Goal: Transaction & Acquisition: Purchase product/service

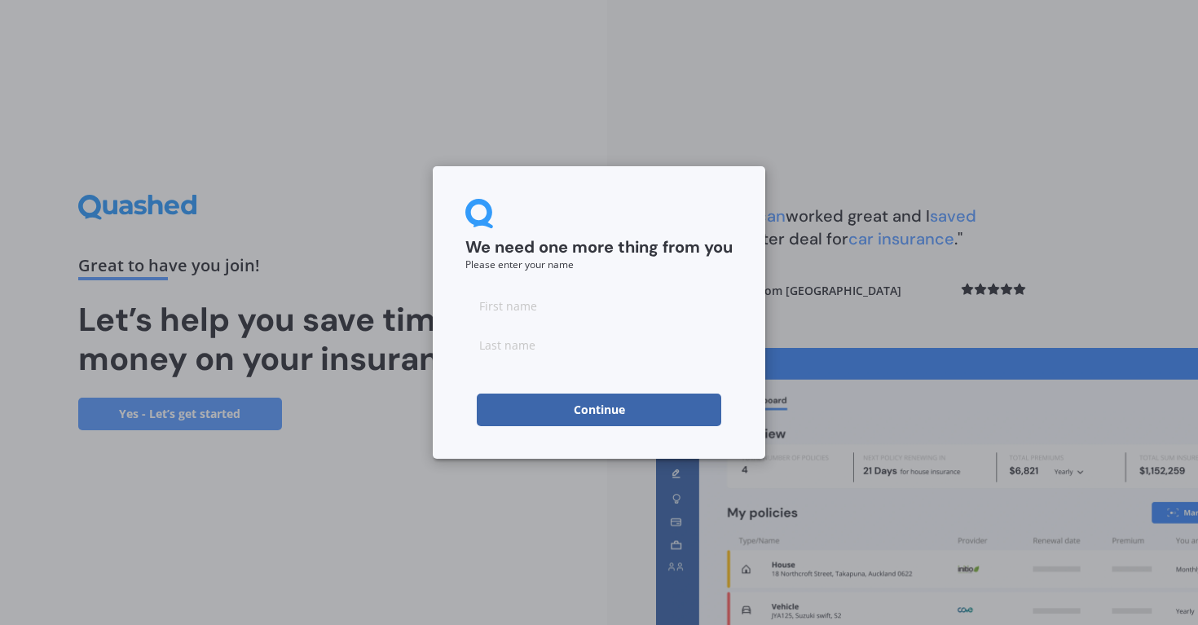
click at [654, 315] on input at bounding box center [598, 305] width 267 height 33
type input "Bella"
type input "[PERSON_NAME]"
click button "Continue" at bounding box center [599, 410] width 244 height 33
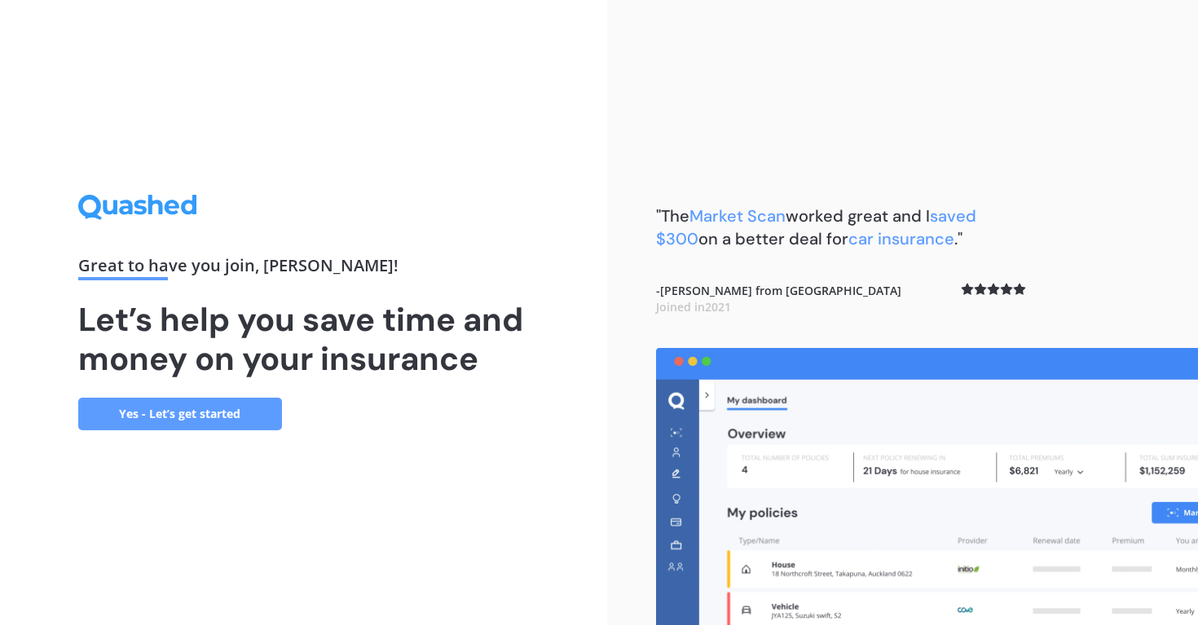
click at [181, 415] on link "Yes - Let’s get started" at bounding box center [180, 414] width 204 height 33
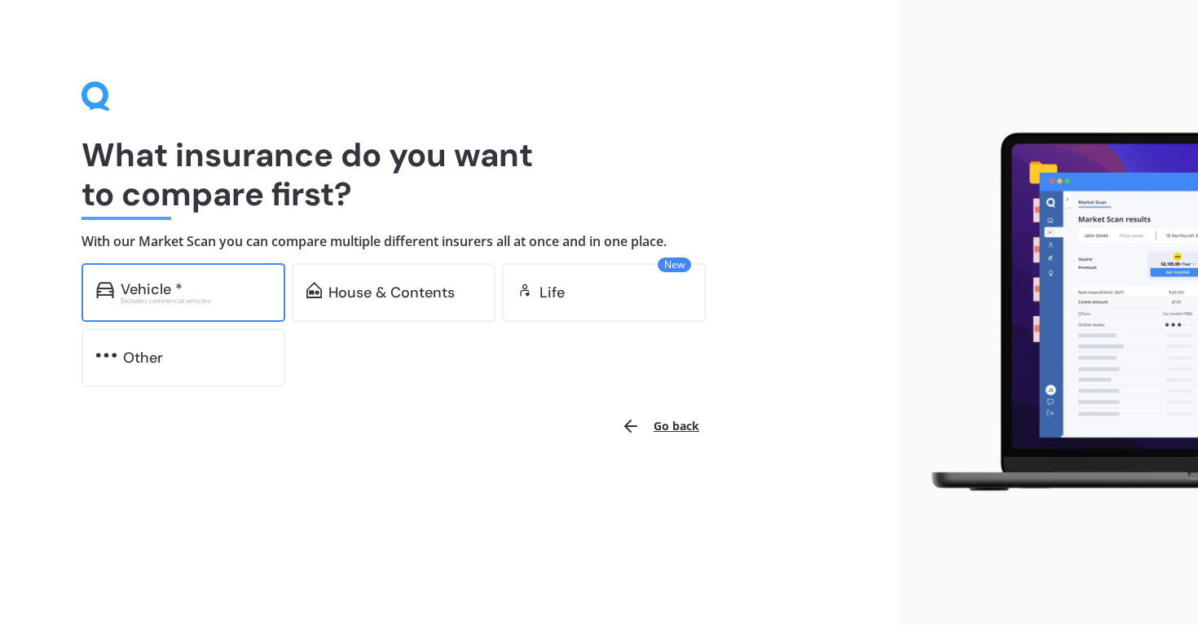
click at [183, 291] on div "Vehicle *" at bounding box center [196, 289] width 150 height 16
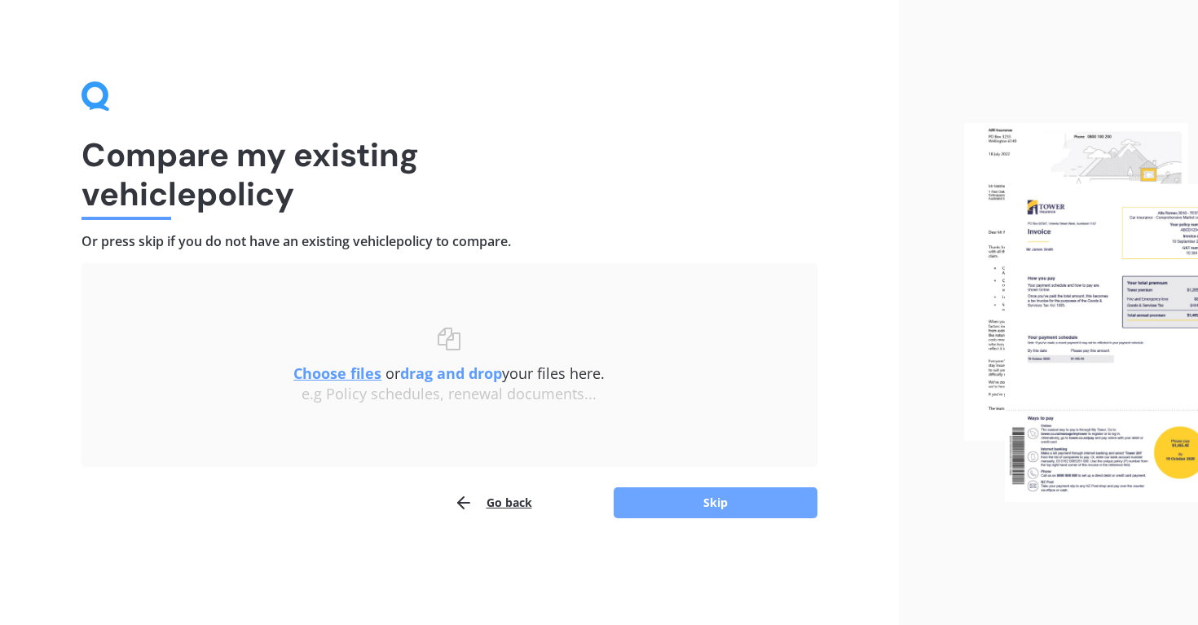
click at [706, 496] on button "Skip" at bounding box center [716, 502] width 204 height 31
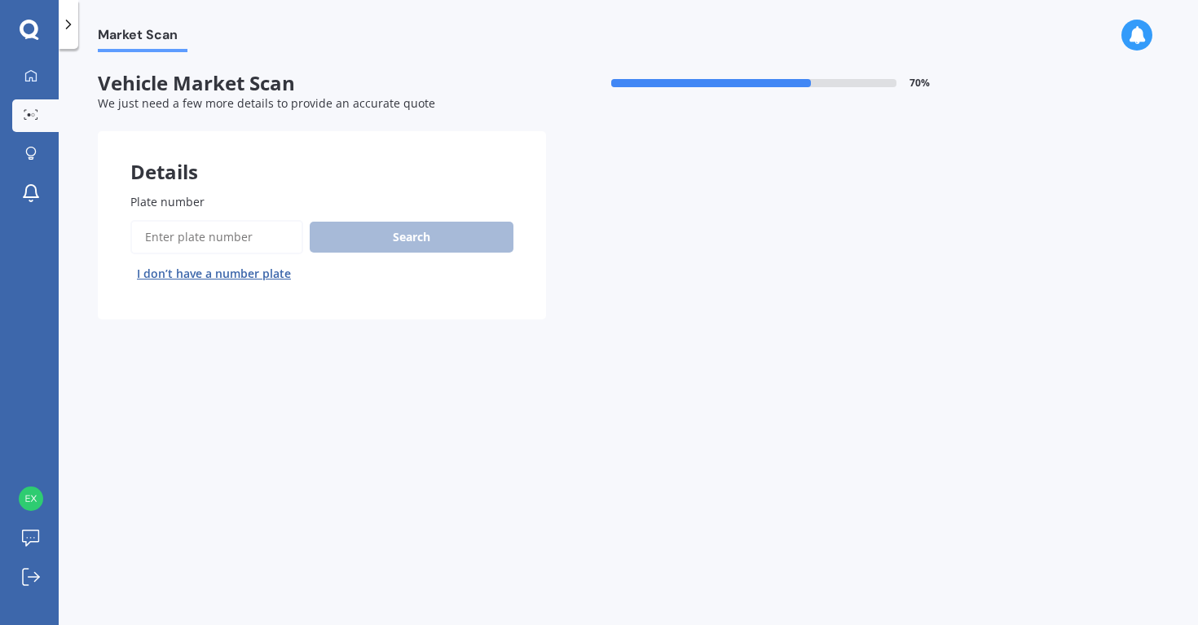
click at [253, 237] on input "Plate number" at bounding box center [216, 237] width 173 height 34
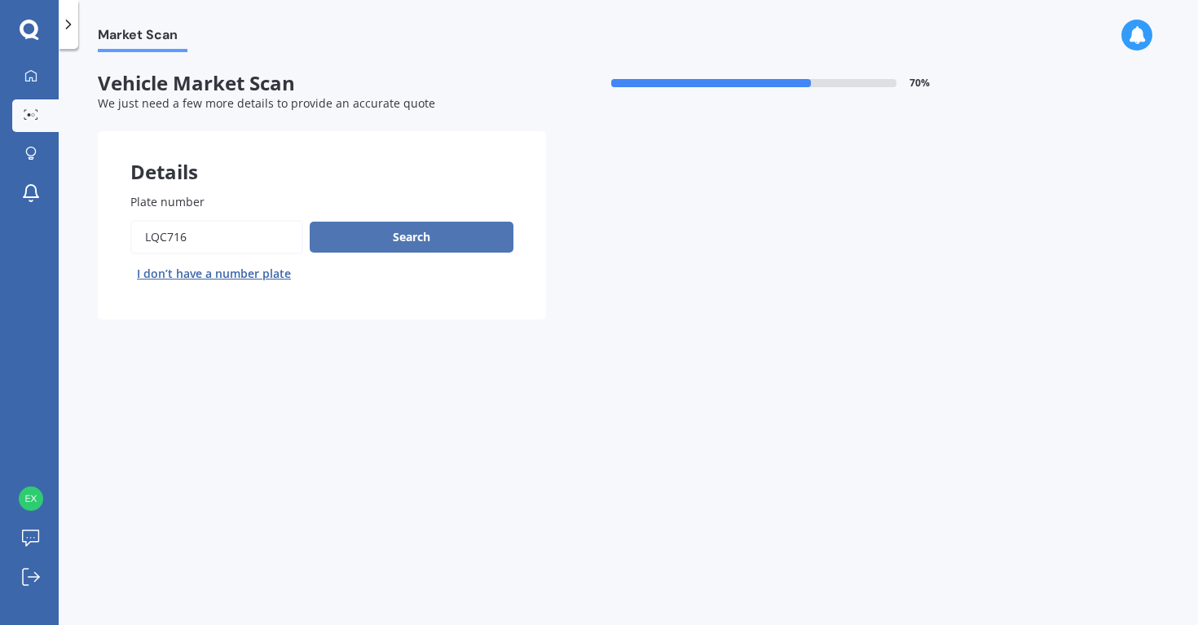
type input "LQC716"
click at [364, 236] on button "Search" at bounding box center [412, 237] width 204 height 31
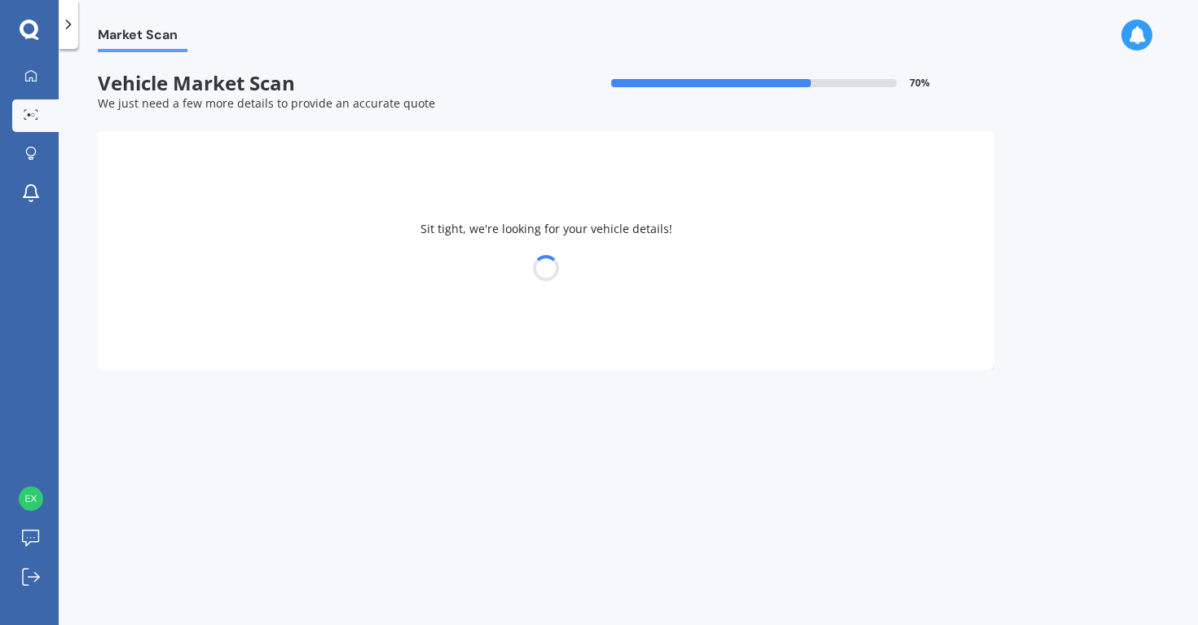
select select "AUDI"
select select "Q5"
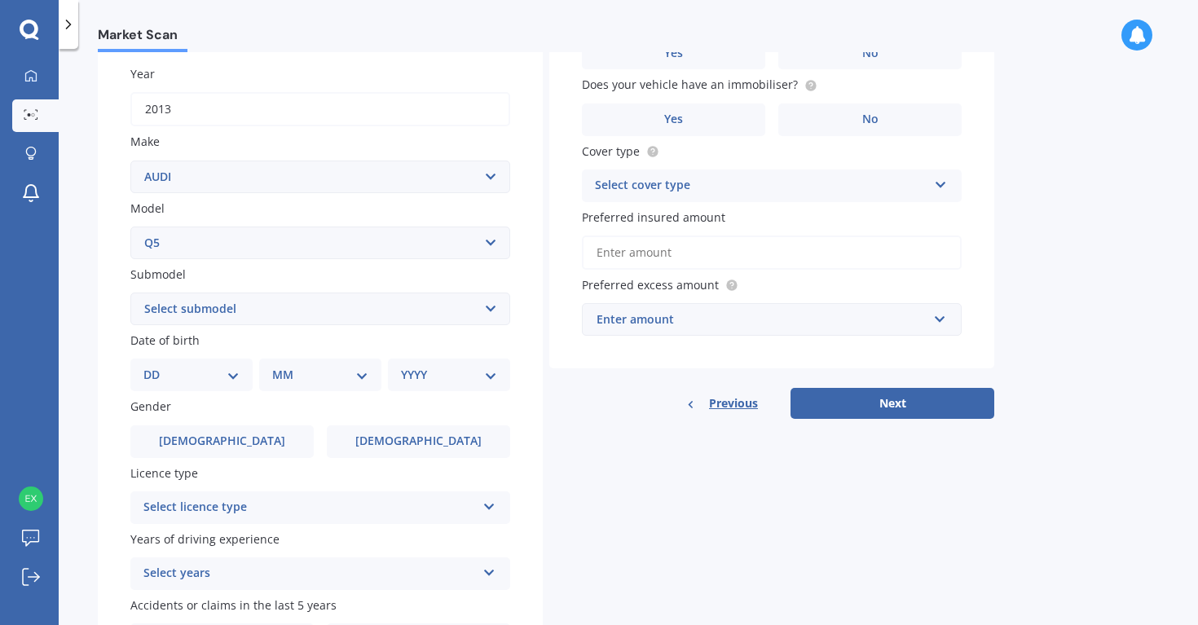
scroll to position [240, 0]
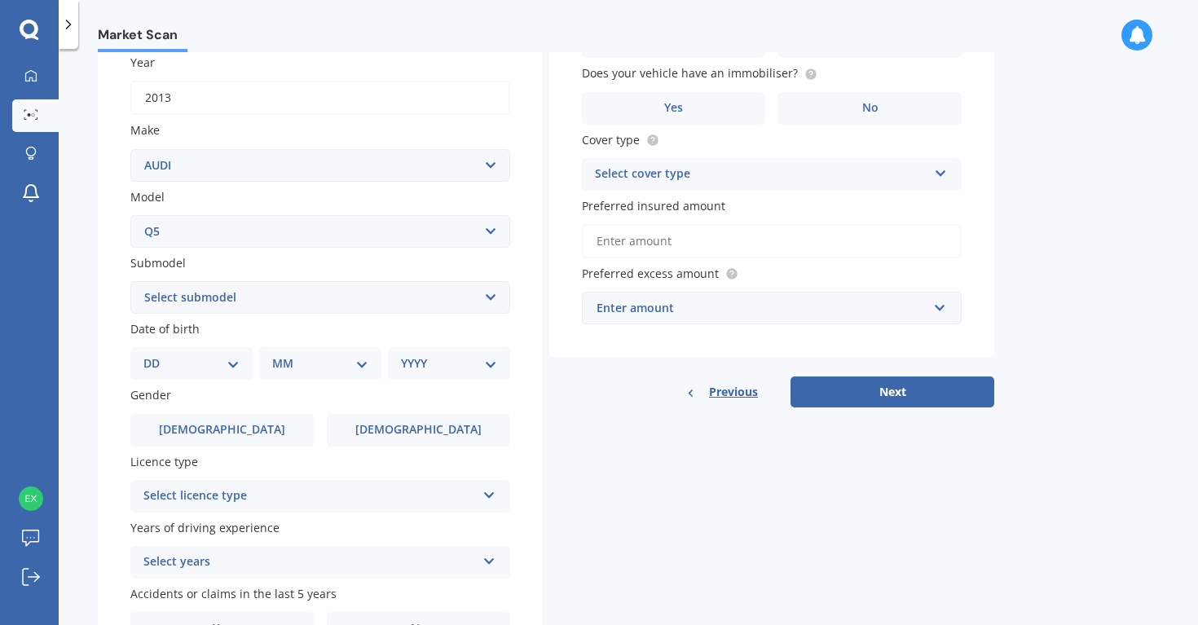
click at [284, 293] on select "Select submodel 2.0 TDI 2.0TFSI Quattro S-Line 3.0 TDI e-Tron Petrol Turbo S St…" at bounding box center [320, 297] width 380 height 33
click at [276, 298] on select "Select submodel 2.0 TDI 2.0TFSI Quattro S-Line 3.0 TDI e-Tron Petrol Turbo S St…" at bounding box center [320, 297] width 380 height 33
click at [231, 361] on select "DD 01 02 03 04 05 06 07 08 09 10 11 12 13 14 15 16 17 18 19 20 21 22 23 24 25 2…" at bounding box center [191, 364] width 96 height 18
select select "16"
click at [156, 357] on select "DD 01 02 03 04 05 06 07 08 09 10 11 12 13 14 15 16 17 18 19 20 21 22 23 24 25 2…" at bounding box center [191, 364] width 96 height 18
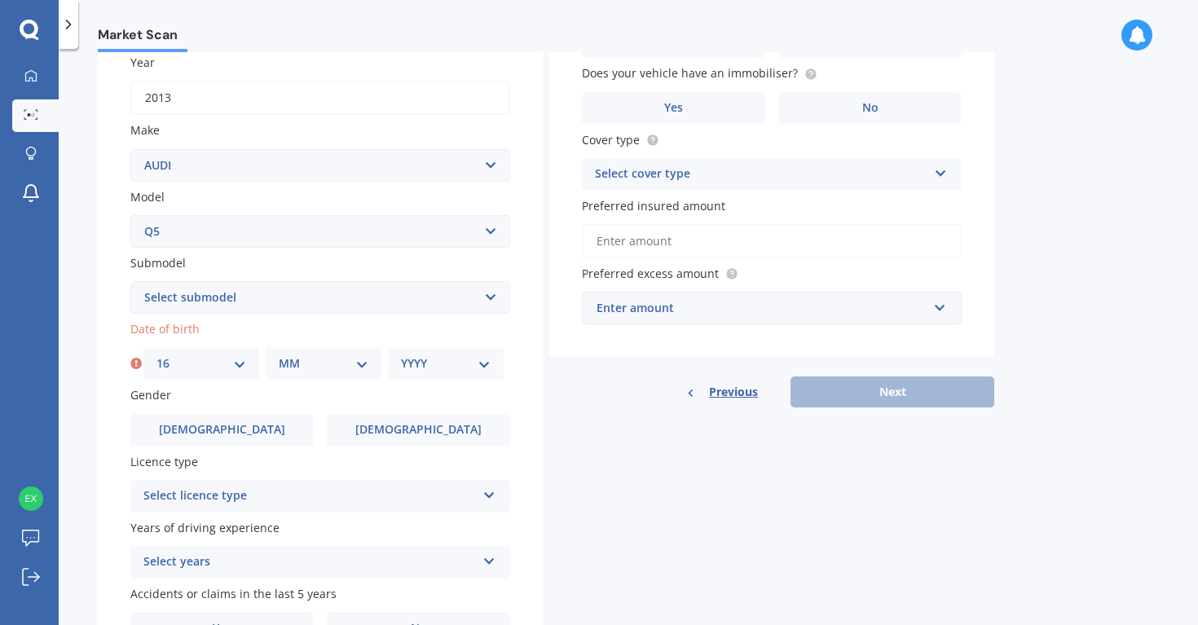
click at [289, 364] on select "MM 01 02 03 04 05 06 07 08 09 10 11 12" at bounding box center [324, 364] width 90 height 18
select select "11"
click at [279, 357] on select "MM 01 02 03 04 05 06 07 08 09 10 11 12" at bounding box center [324, 364] width 90 height 18
click at [436, 361] on select "YYYY 2025 2024 2023 2022 2021 2020 2019 2018 2017 2016 2015 2014 2013 2012 2011…" at bounding box center [446, 364] width 90 height 18
select select "1999"
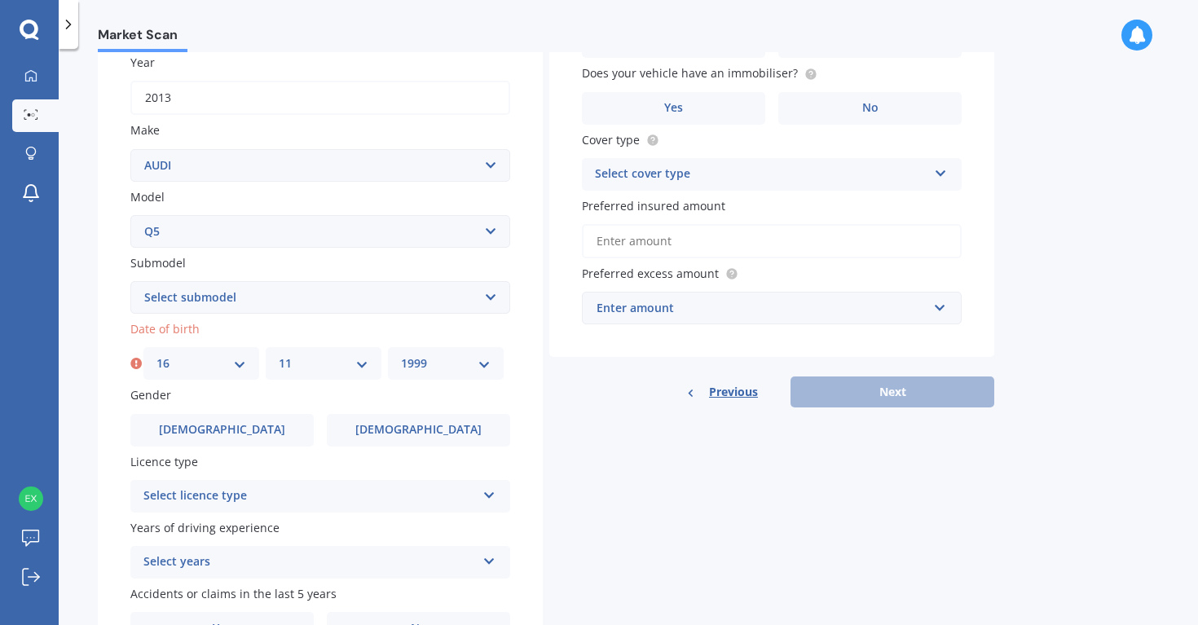
click at [401, 357] on select "YYYY 2025 2024 2023 2022 2021 2020 2019 2018 2017 2016 2015 2014 2013 2012 2011…" at bounding box center [446, 364] width 90 height 18
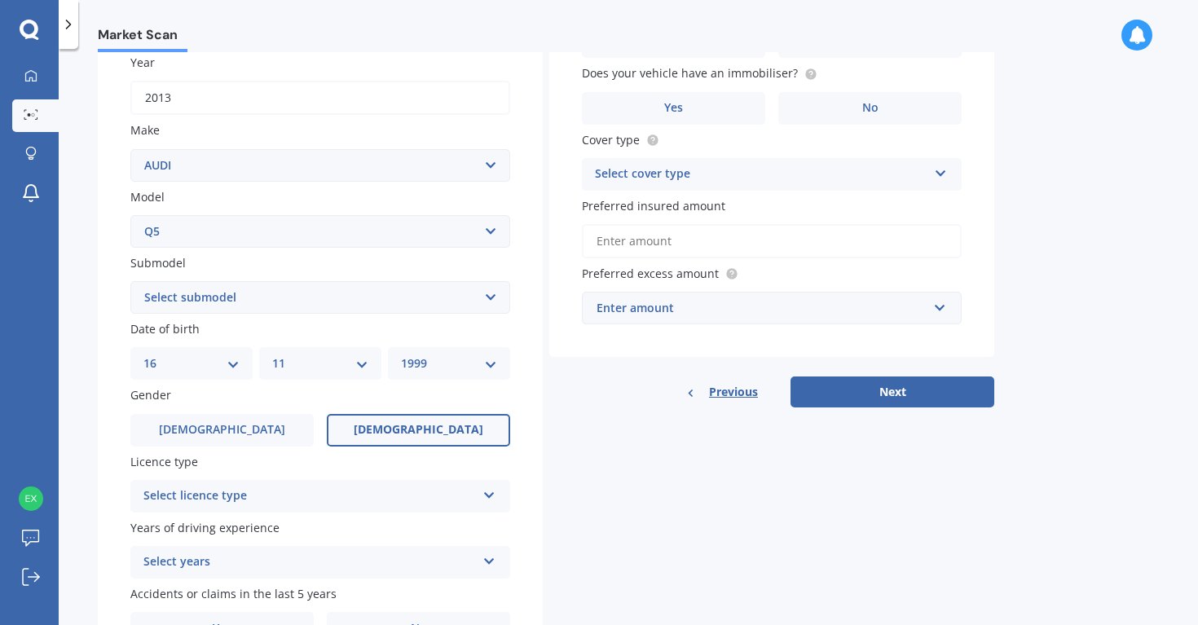
click at [369, 434] on label "[DEMOGRAPHIC_DATA]" at bounding box center [418, 430] width 183 height 33
click at [0, 0] on input "[DEMOGRAPHIC_DATA]" at bounding box center [0, 0] width 0 height 0
click at [335, 497] on div "Select licence type" at bounding box center [309, 497] width 333 height 20
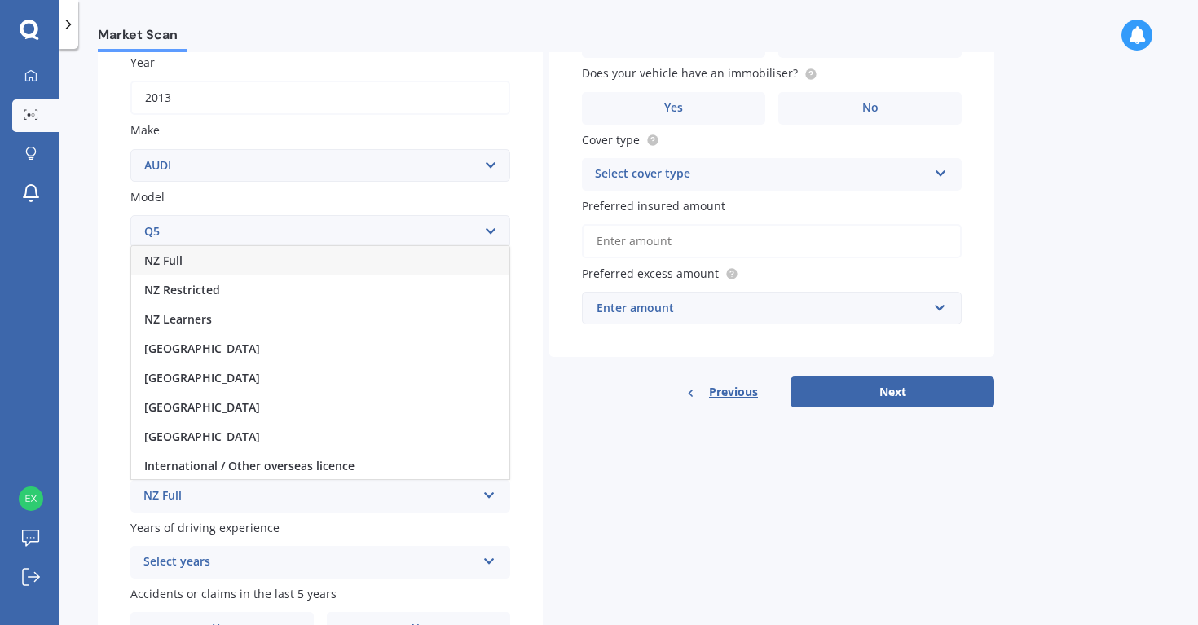
click at [330, 262] on div "NZ Full" at bounding box center [320, 260] width 378 height 29
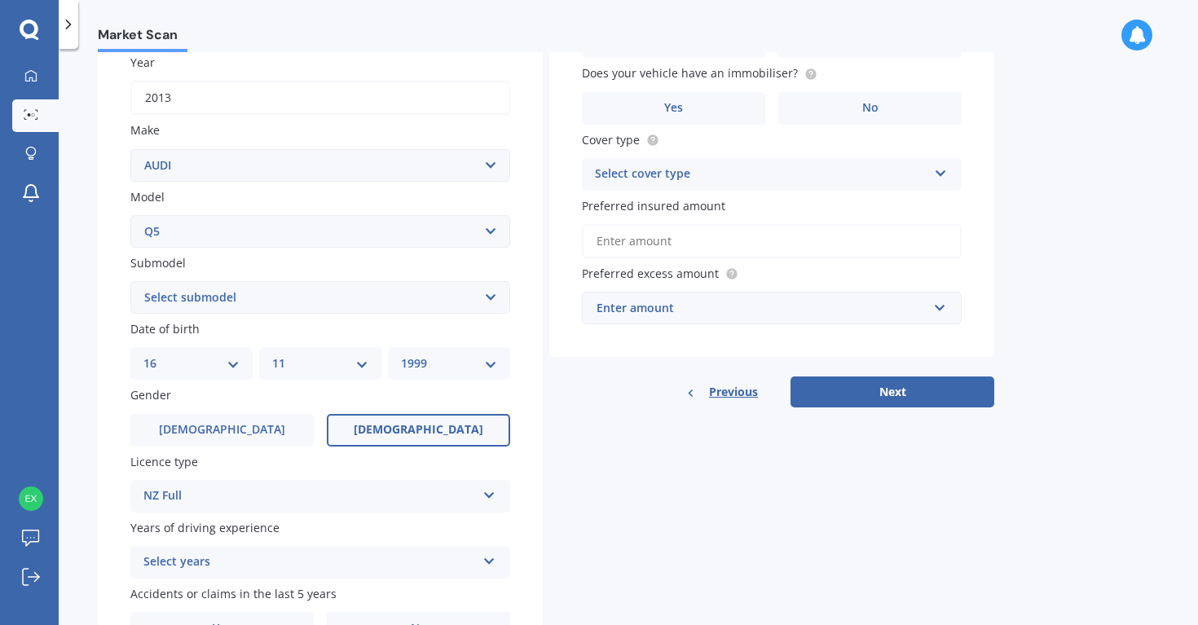
click at [295, 566] on div "Select years" at bounding box center [309, 563] width 333 height 20
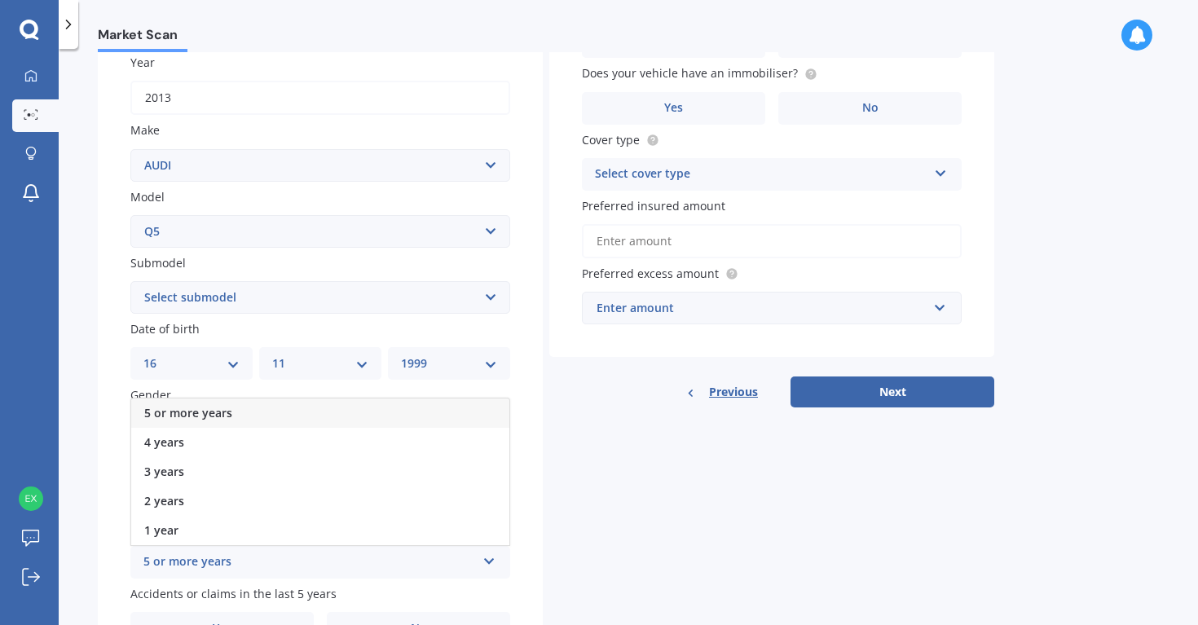
click at [284, 421] on div "5 or more years" at bounding box center [320, 413] width 378 height 29
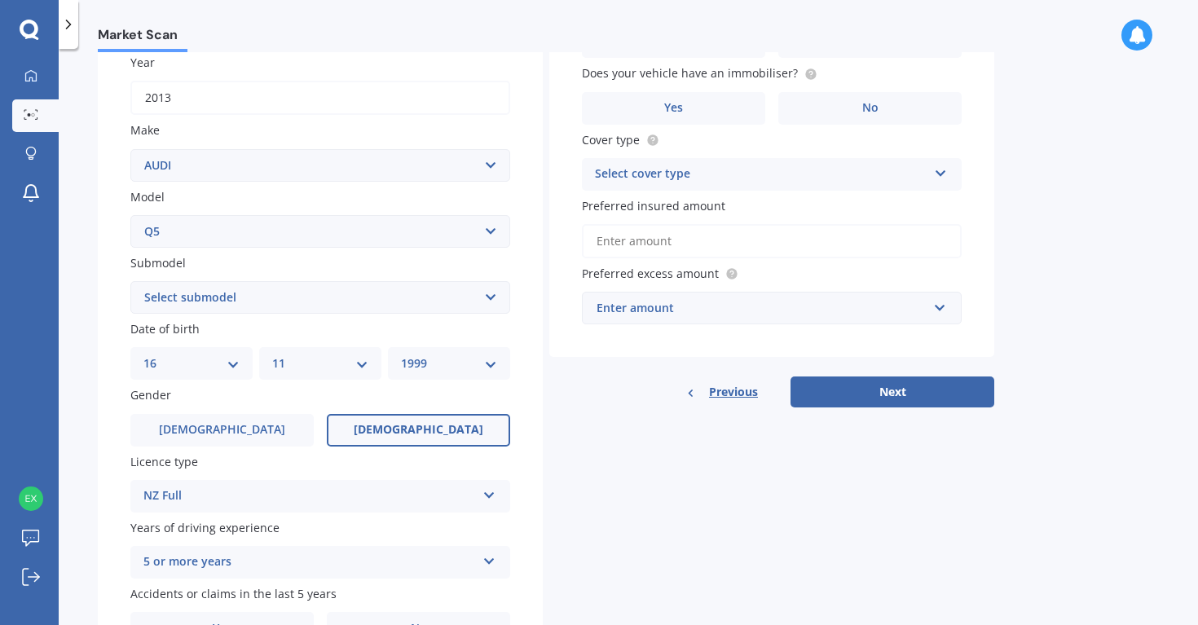
scroll to position [338, 0]
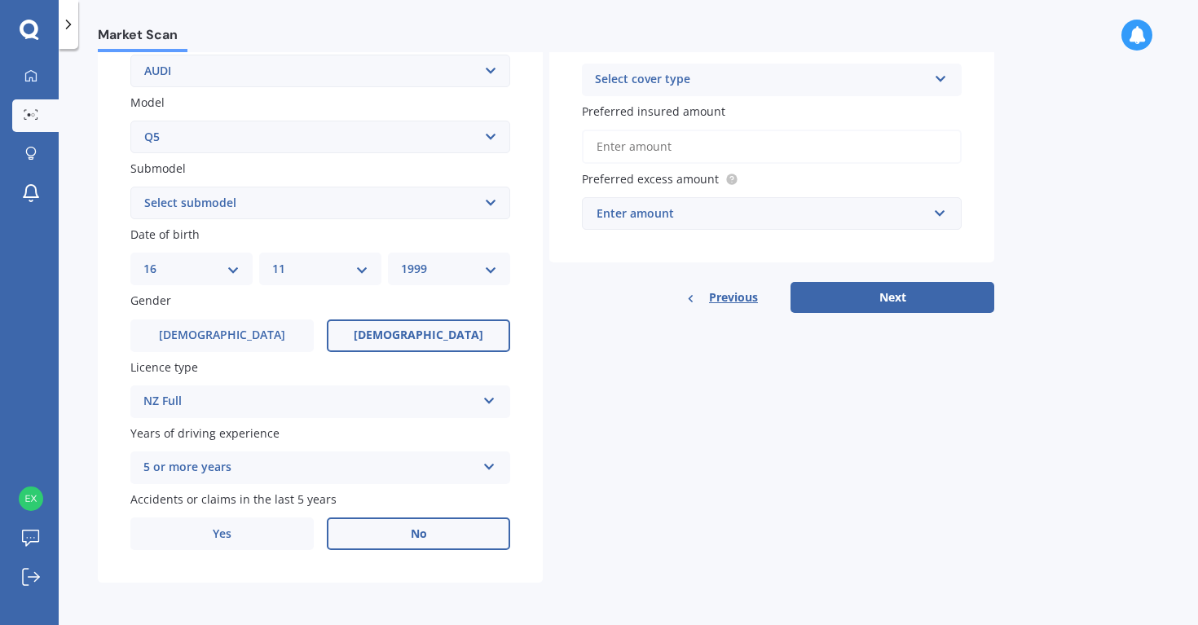
click at [359, 528] on label "No" at bounding box center [418, 534] width 183 height 33
click at [0, 0] on input "No" at bounding box center [0, 0] width 0 height 0
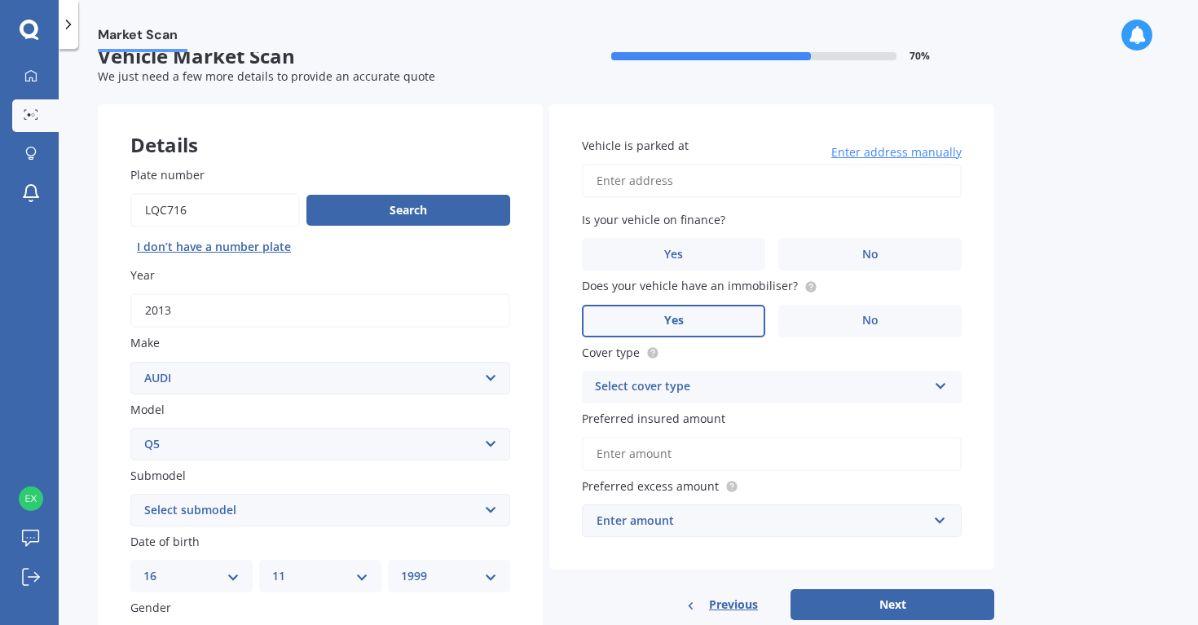
scroll to position [24, 0]
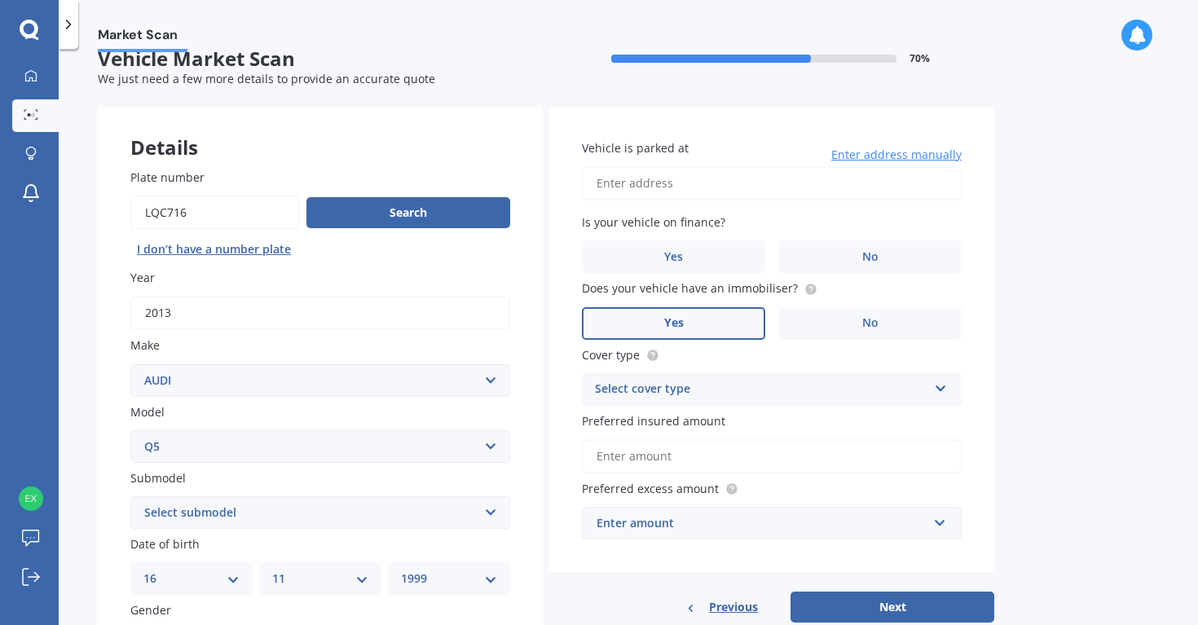
click at [669, 183] on input "Vehicle is parked at" at bounding box center [772, 183] width 380 height 34
type input "[STREET_ADDRESS]"
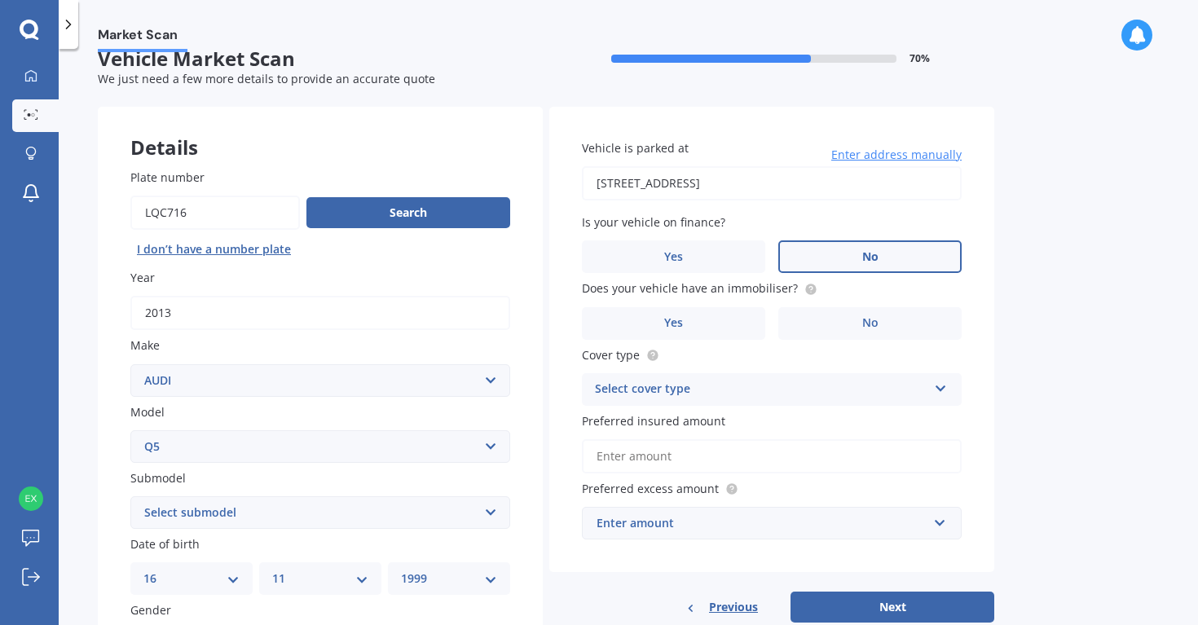
click at [813, 253] on label "No" at bounding box center [869, 256] width 183 height 33
click at [0, 0] on input "No" at bounding box center [0, 0] width 0 height 0
click at [844, 324] on label "No" at bounding box center [869, 323] width 183 height 33
click at [0, 0] on input "No" at bounding box center [0, 0] width 0 height 0
click at [809, 385] on div "Select cover type" at bounding box center [761, 390] width 333 height 20
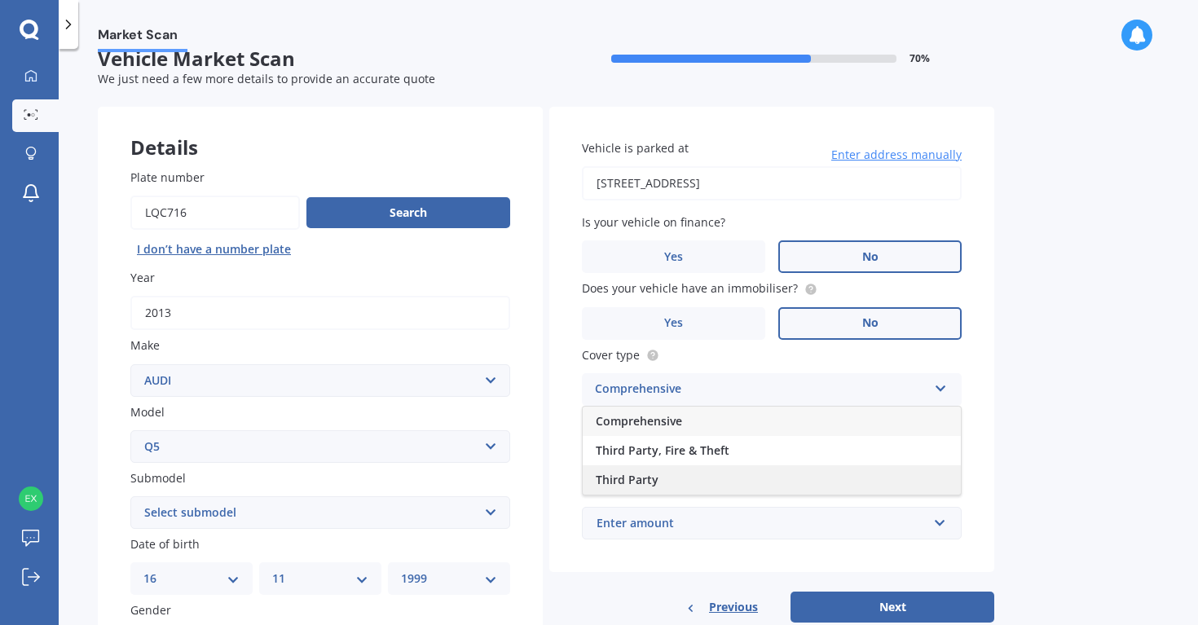
click at [777, 474] on div "Third Party" at bounding box center [772, 479] width 378 height 29
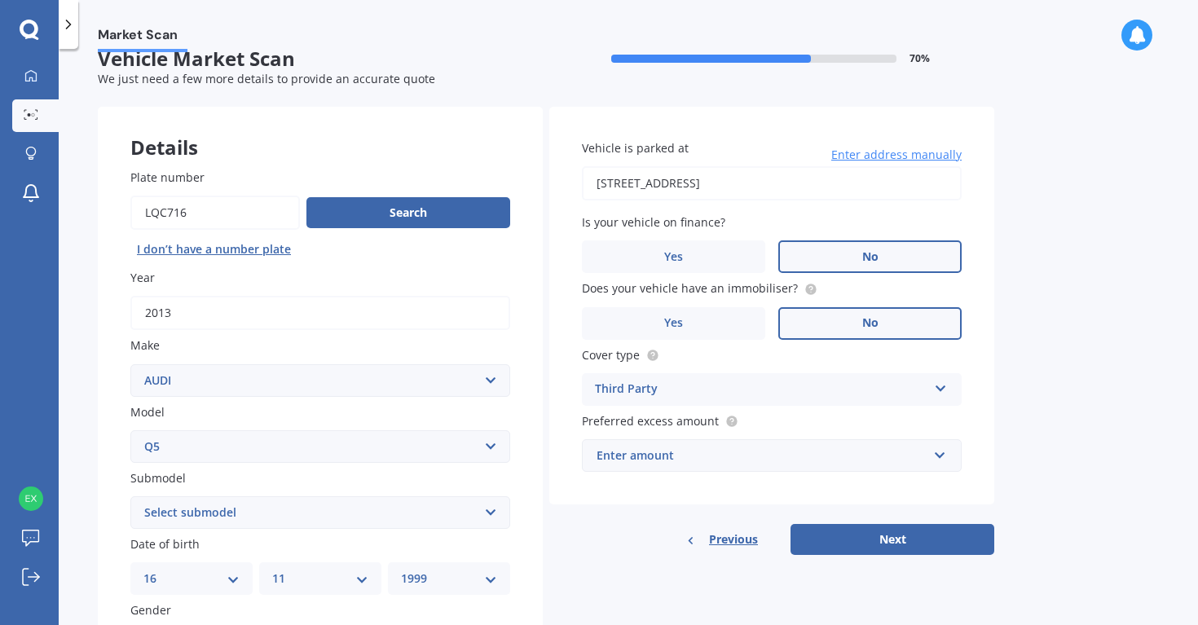
click at [759, 447] on div "Enter amount" at bounding box center [762, 456] width 331 height 18
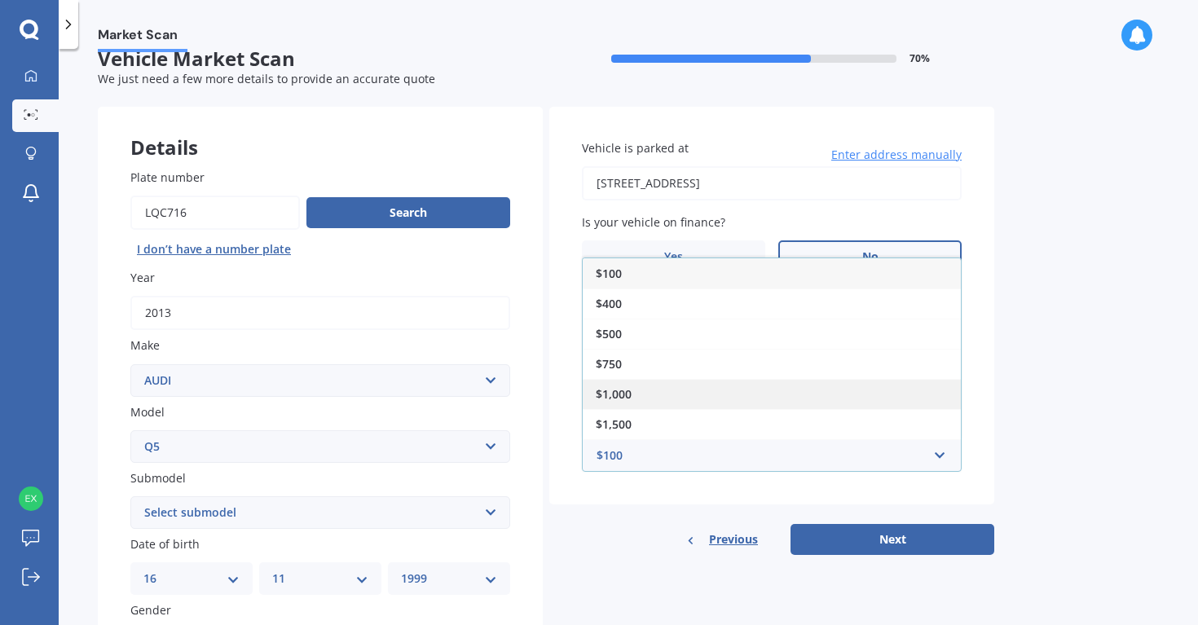
click at [746, 396] on div "$1,000" at bounding box center [772, 394] width 378 height 30
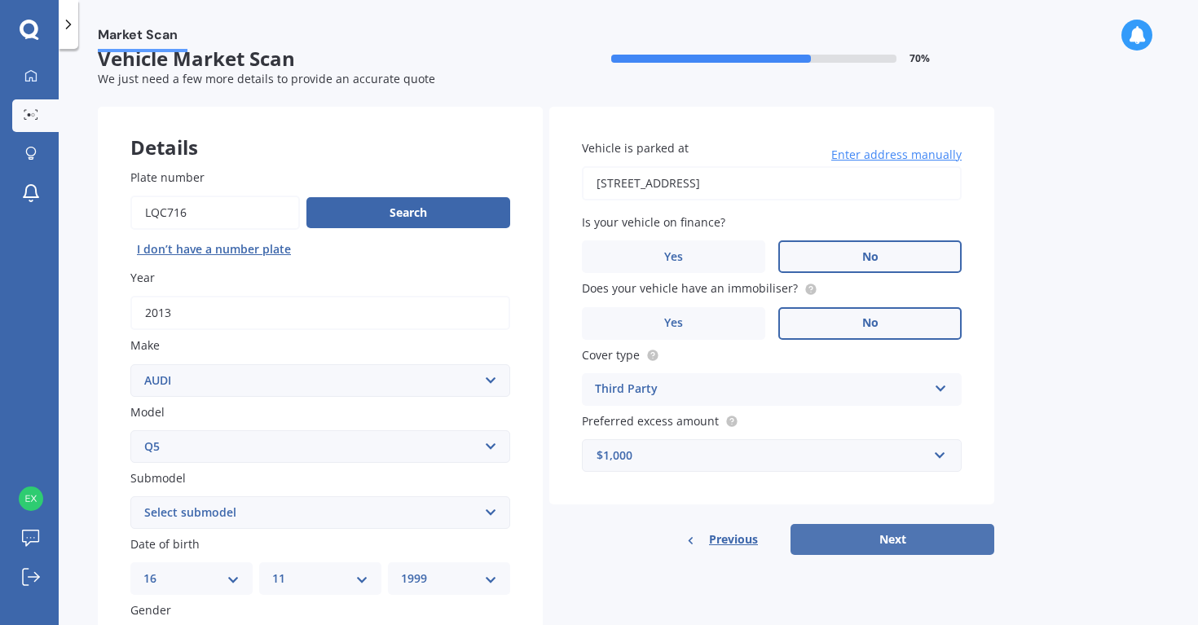
click at [842, 544] on button "Next" at bounding box center [893, 539] width 204 height 31
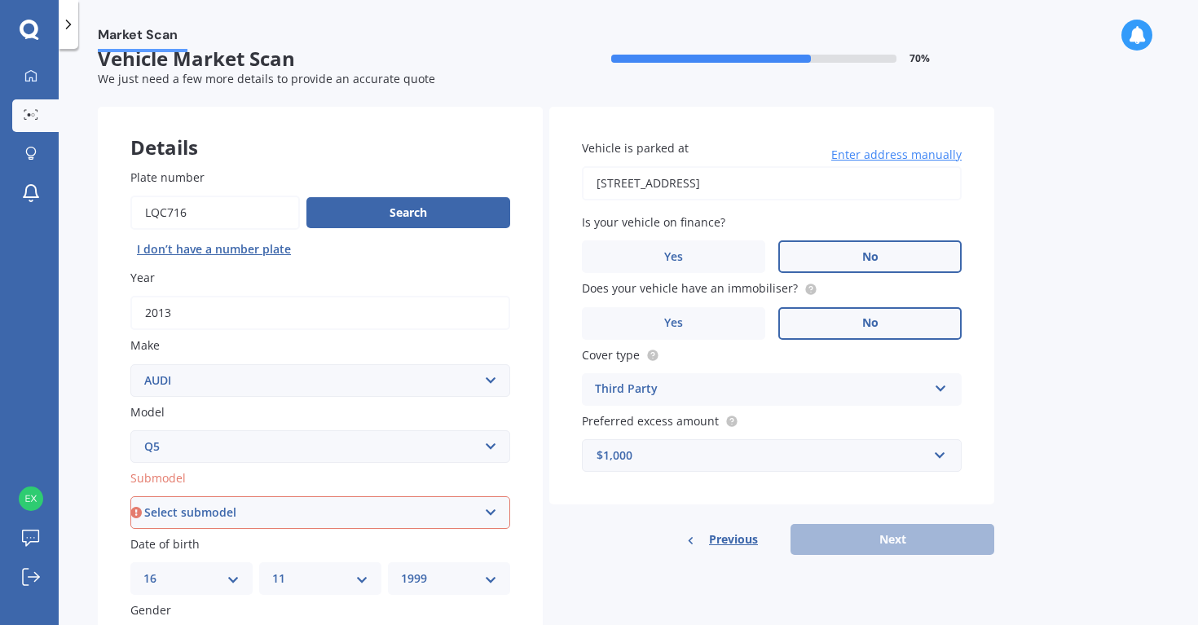
click at [460, 511] on select "Select submodel 2.0 TDI 2.0TFSI Quattro S-Line 3.0 TDI e-Tron Petrol Turbo S St…" at bounding box center [320, 512] width 380 height 33
click at [319, 509] on select "Select submodel 2.0 TDI 2.0TFSI Quattro S-Line 3.0 TDI e-Tron Petrol Turbo S St…" at bounding box center [320, 512] width 380 height 33
select select "2.0TFSI QUATTRO S-LINE"
click at [130, 498] on select "Select submodel 2.0 TDI 2.0TFSI Quattro S-Line 3.0 TDI e-Tron Petrol Turbo S St…" at bounding box center [320, 512] width 380 height 33
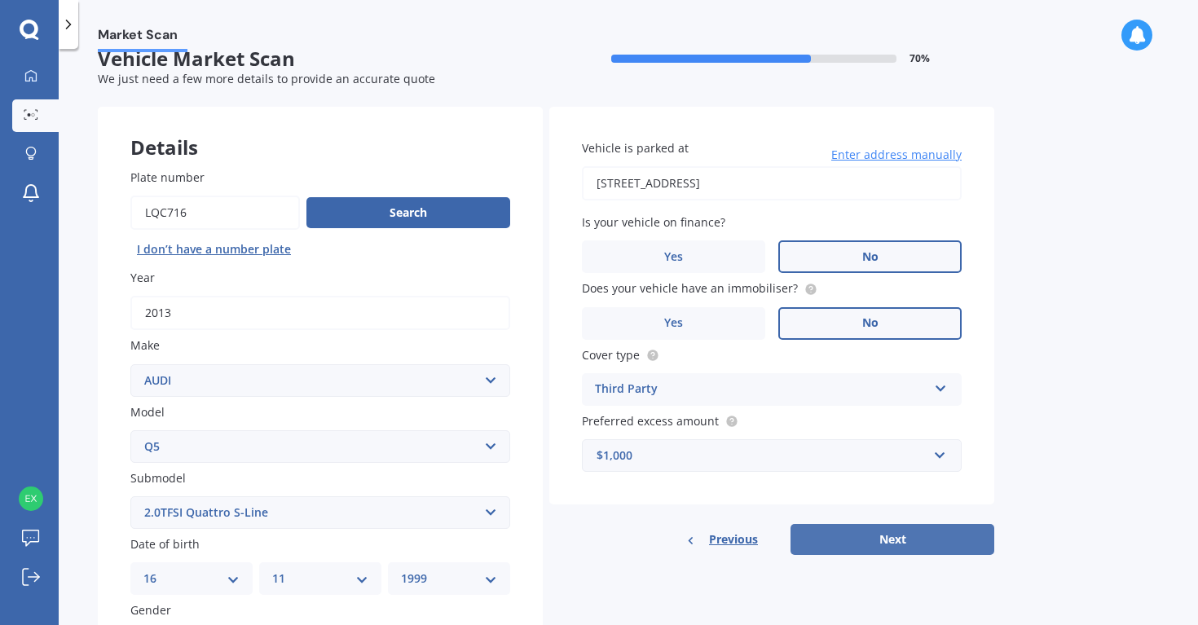
click at [814, 543] on button "Next" at bounding box center [893, 539] width 204 height 31
select select "16"
select select "11"
select select "1999"
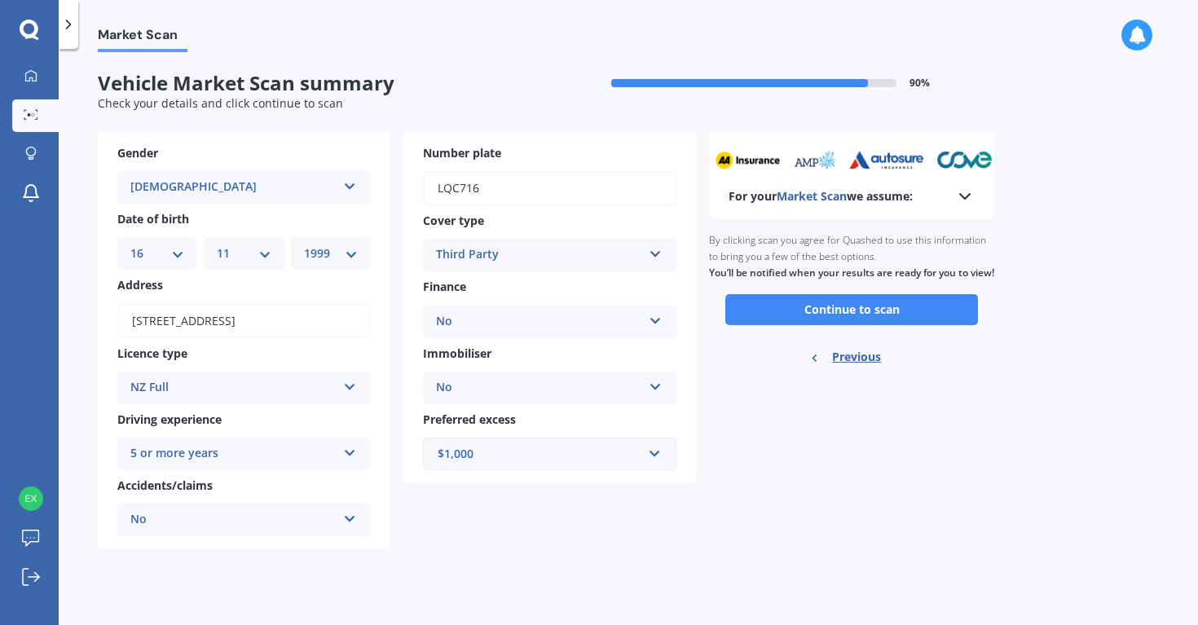
scroll to position [0, 0]
click at [815, 317] on button "Continue to scan" at bounding box center [851, 309] width 253 height 31
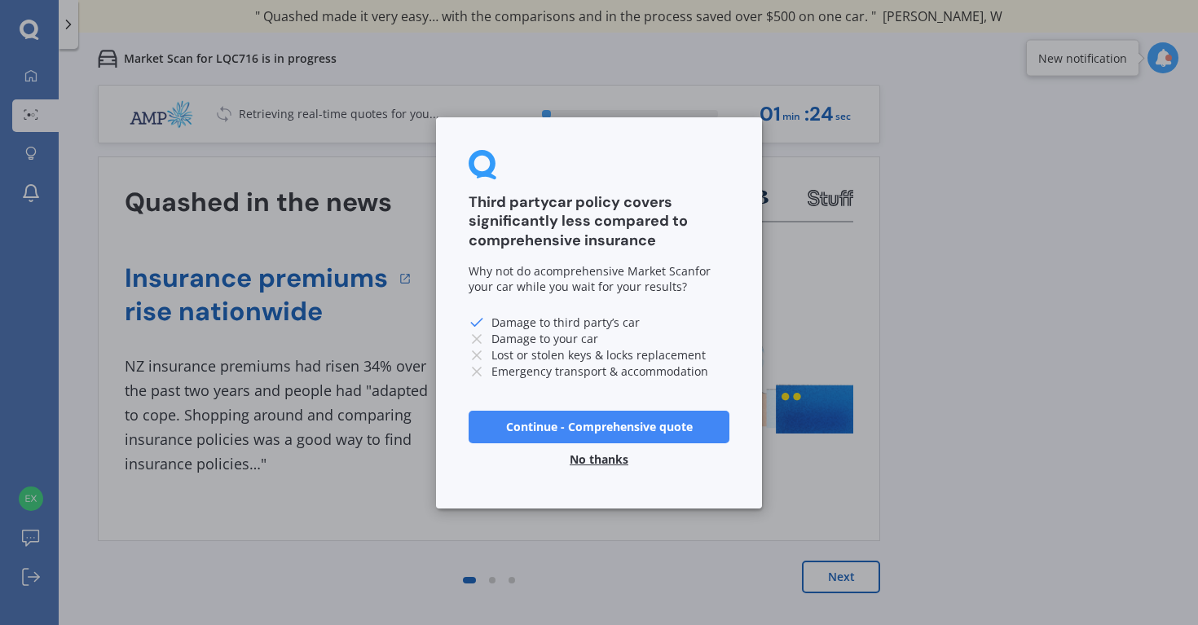
click at [599, 460] on button "No thanks" at bounding box center [599, 459] width 78 height 33
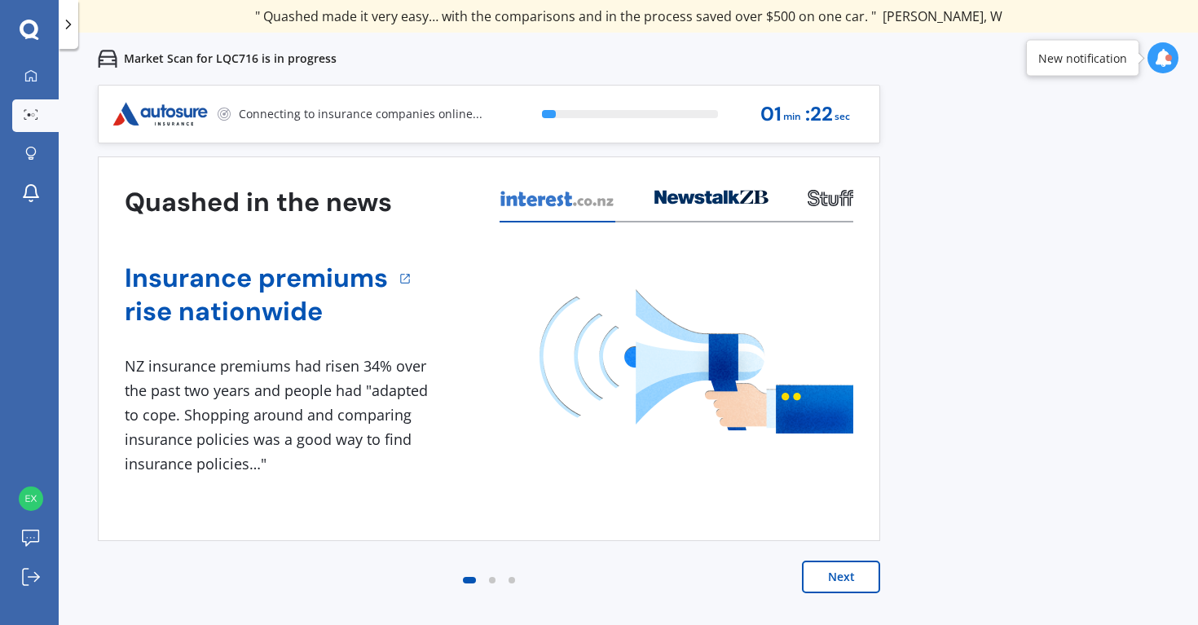
click at [819, 575] on button "Next" at bounding box center [841, 577] width 78 height 33
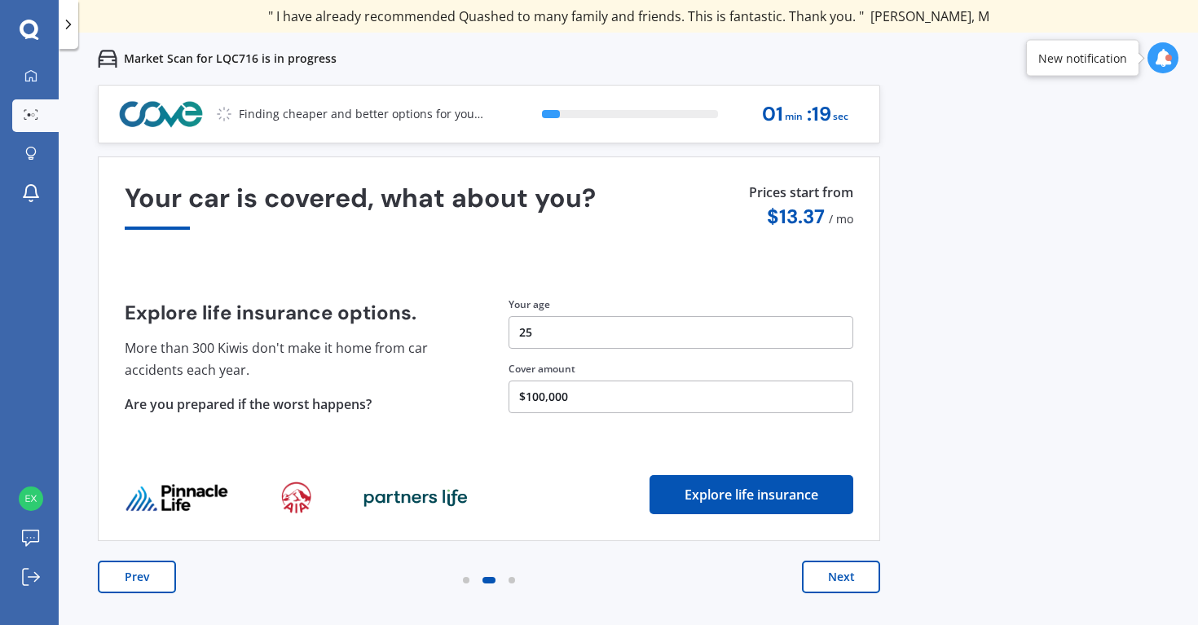
click at [819, 575] on button "Next" at bounding box center [841, 577] width 78 height 33
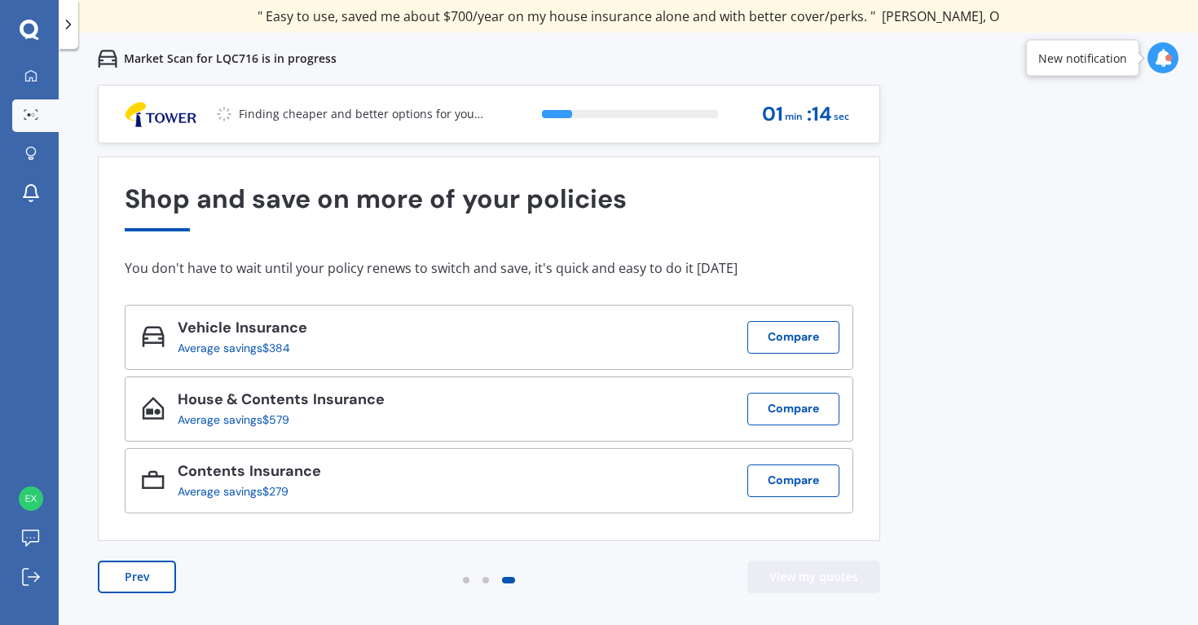
click at [782, 583] on button "View my quotes" at bounding box center [813, 577] width 133 height 33
click at [784, 571] on button "View my quotes" at bounding box center [813, 577] width 133 height 33
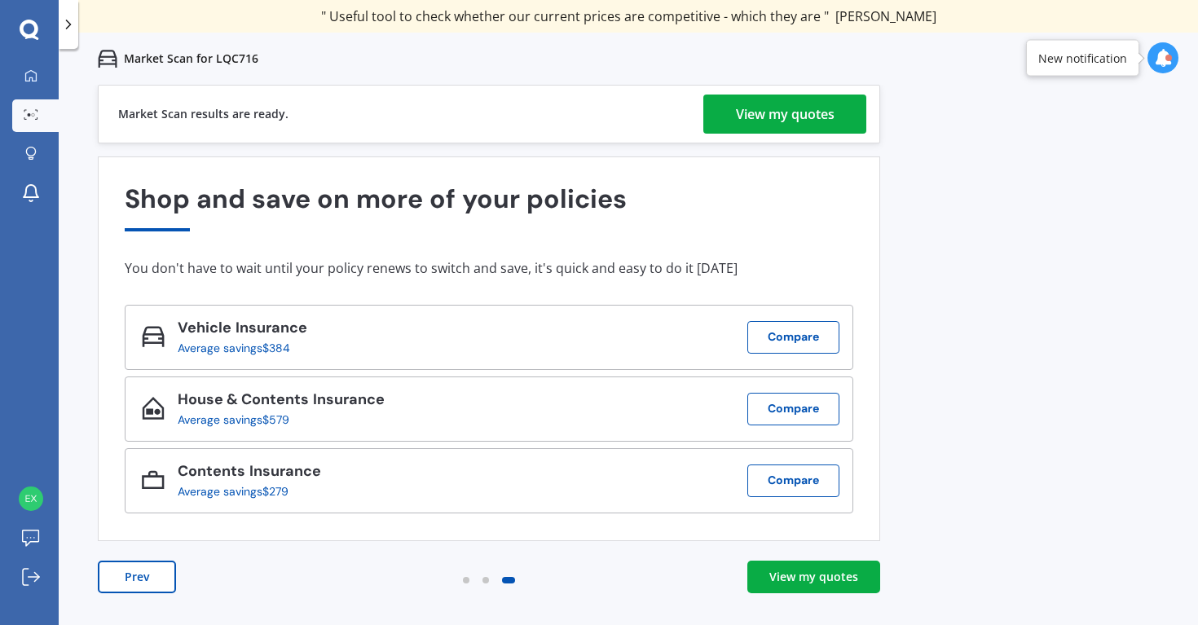
click at [769, 120] on div "View my quotes" at bounding box center [785, 114] width 99 height 39
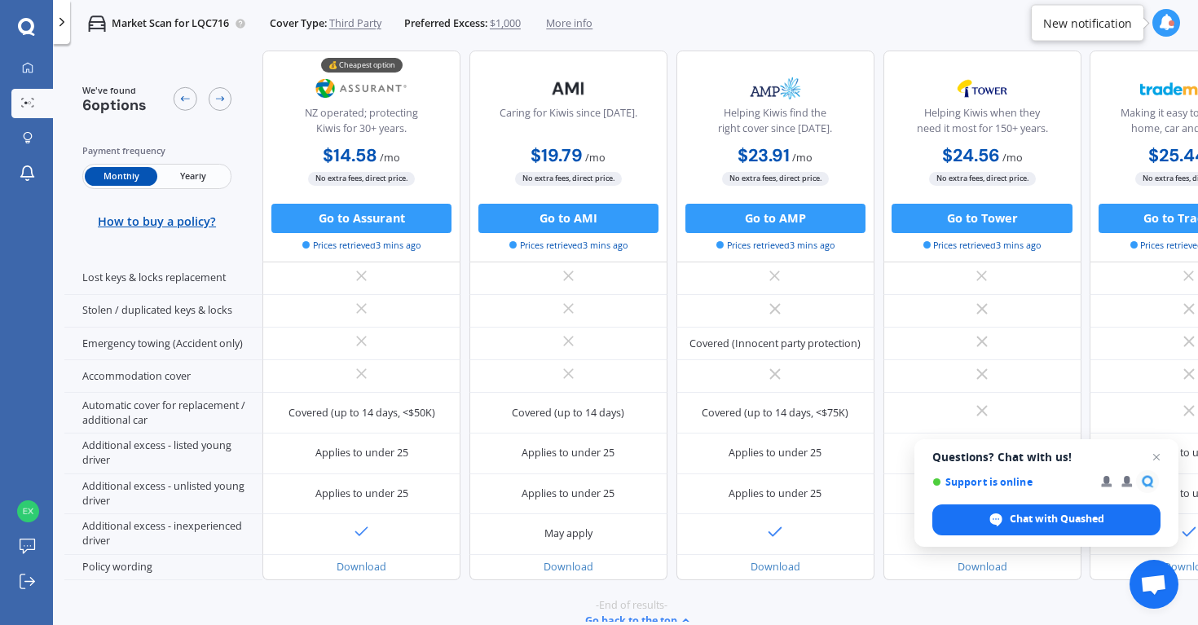
scroll to position [380, 0]
